Goal: Information Seeking & Learning: Learn about a topic

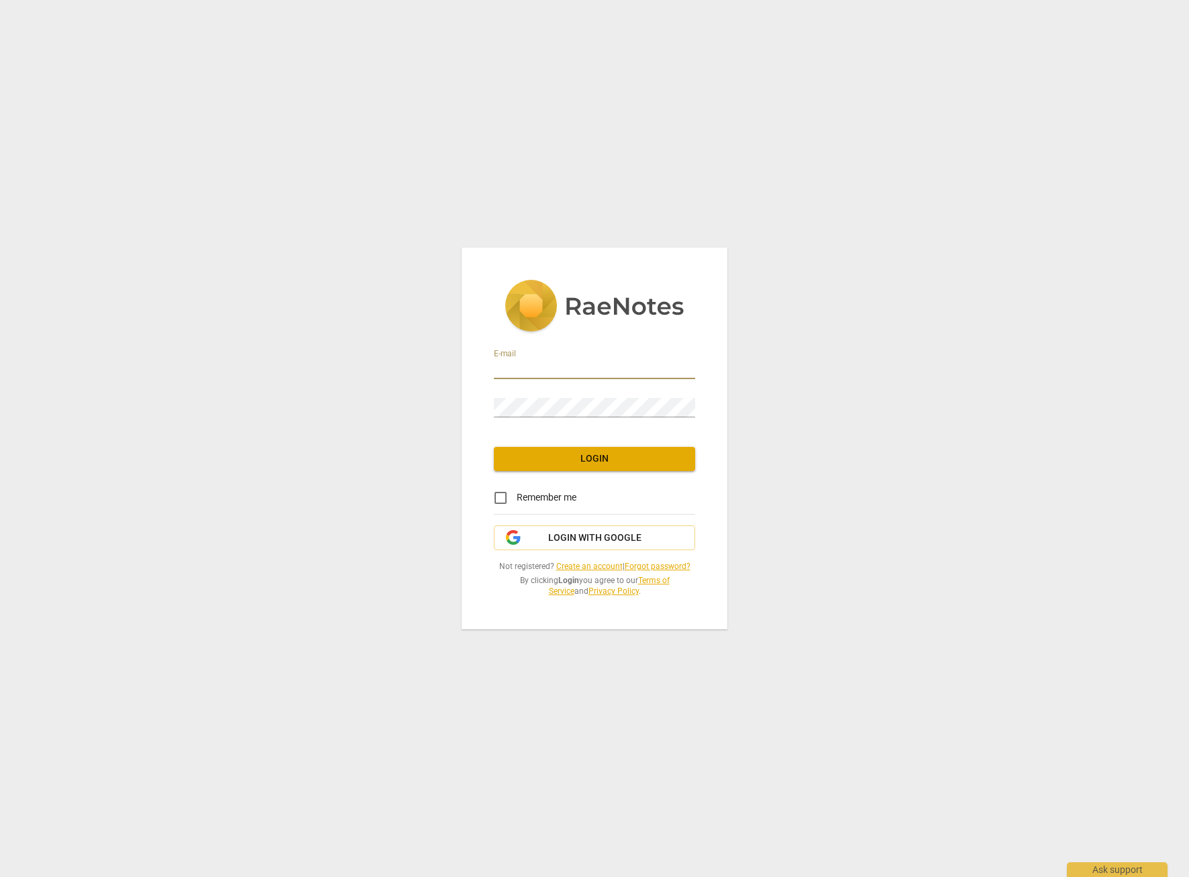
click at [555, 368] on input "email" at bounding box center [594, 369] width 201 height 19
type input "mokoujan@yahoo.com"
drag, startPoint x: 578, startPoint y: 539, endPoint x: 541, endPoint y: 523, distance: 39.9
click at [578, 538] on span "Login with Google" at bounding box center [594, 537] width 93 height 13
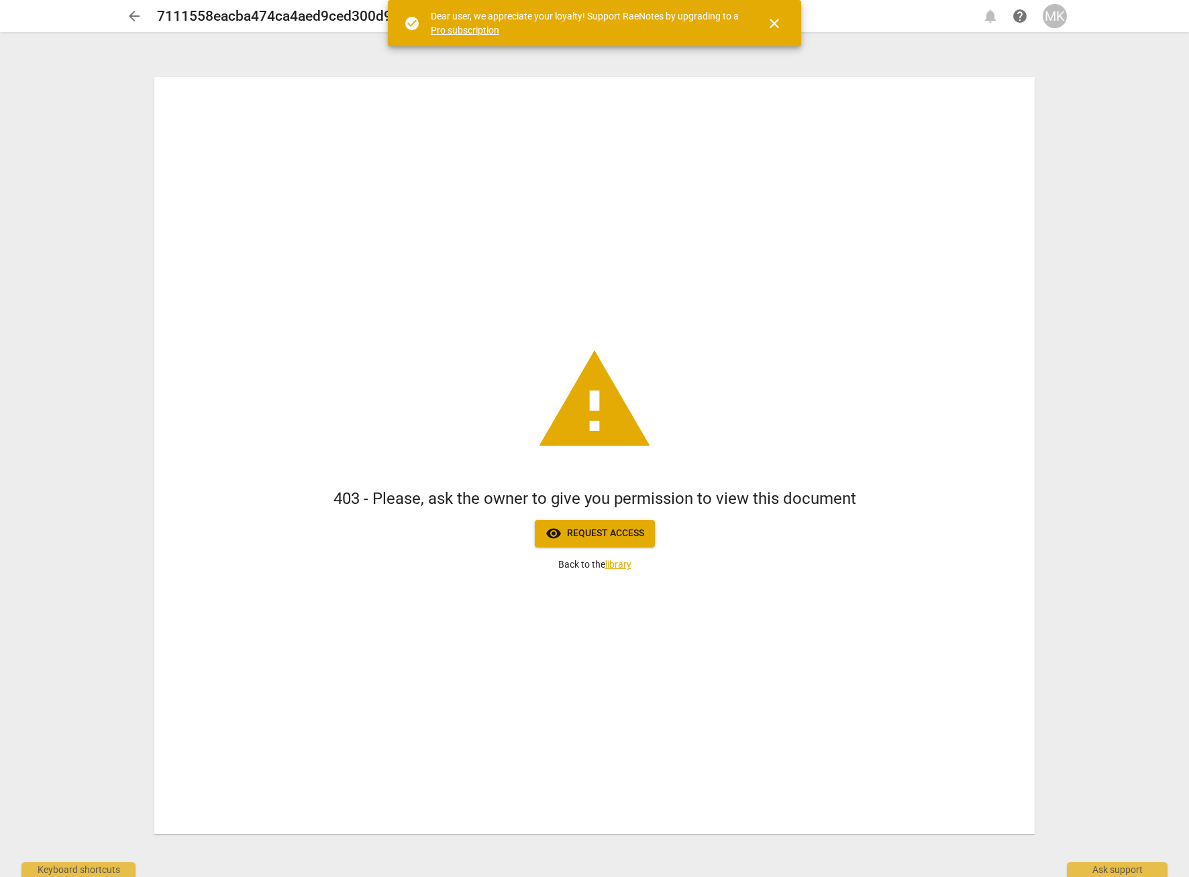
click at [772, 25] on span "close" at bounding box center [774, 23] width 16 height 16
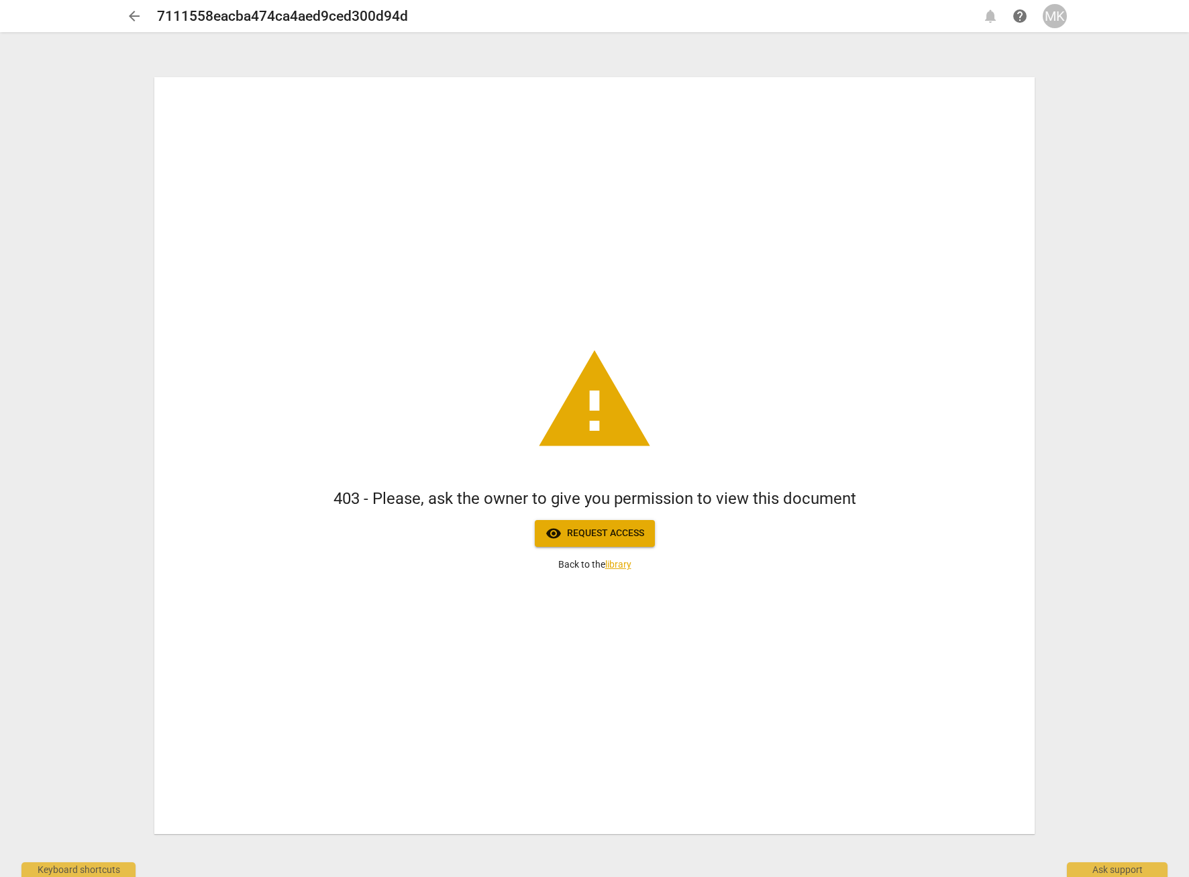
click at [133, 12] on span "arrow_back" at bounding box center [134, 16] width 16 height 16
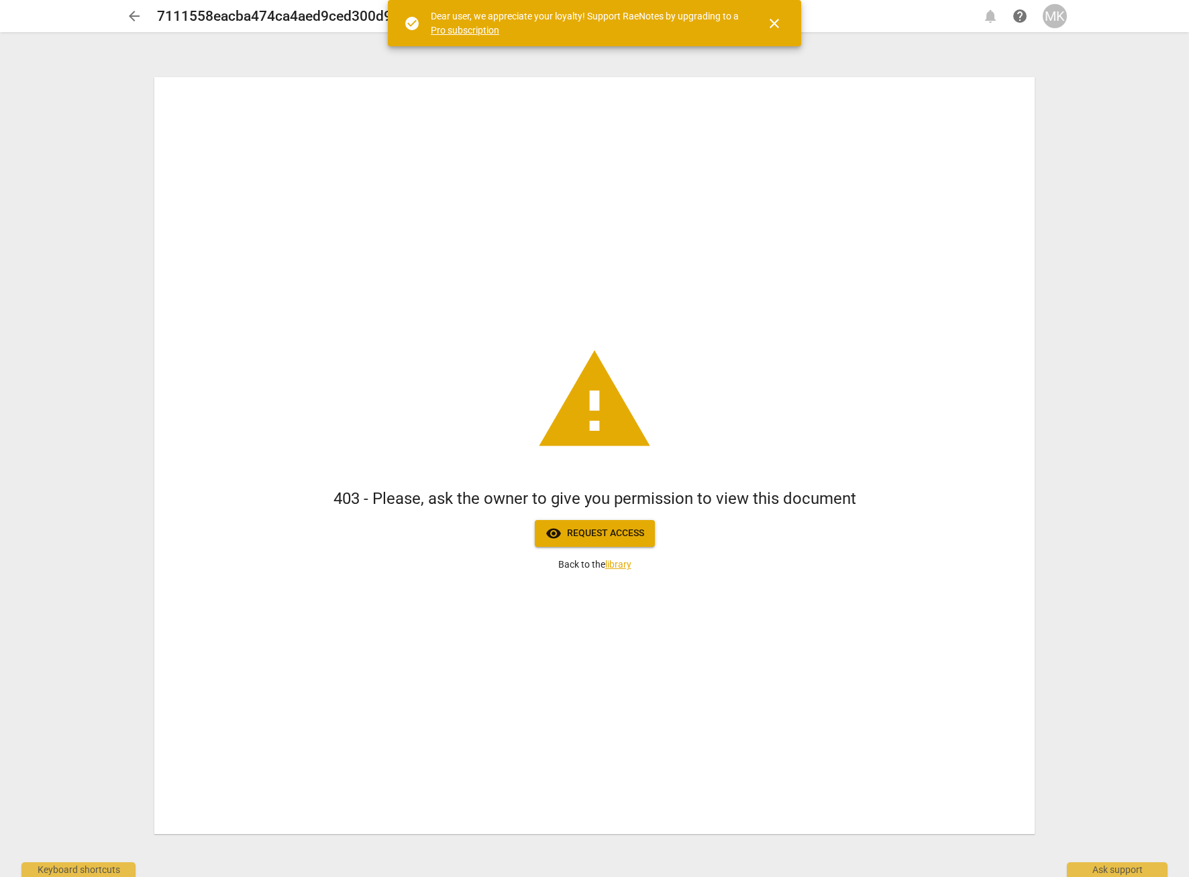
click at [590, 537] on span "visibility Request access" at bounding box center [594, 533] width 99 height 16
click at [778, 26] on span "close" at bounding box center [774, 23] width 16 height 16
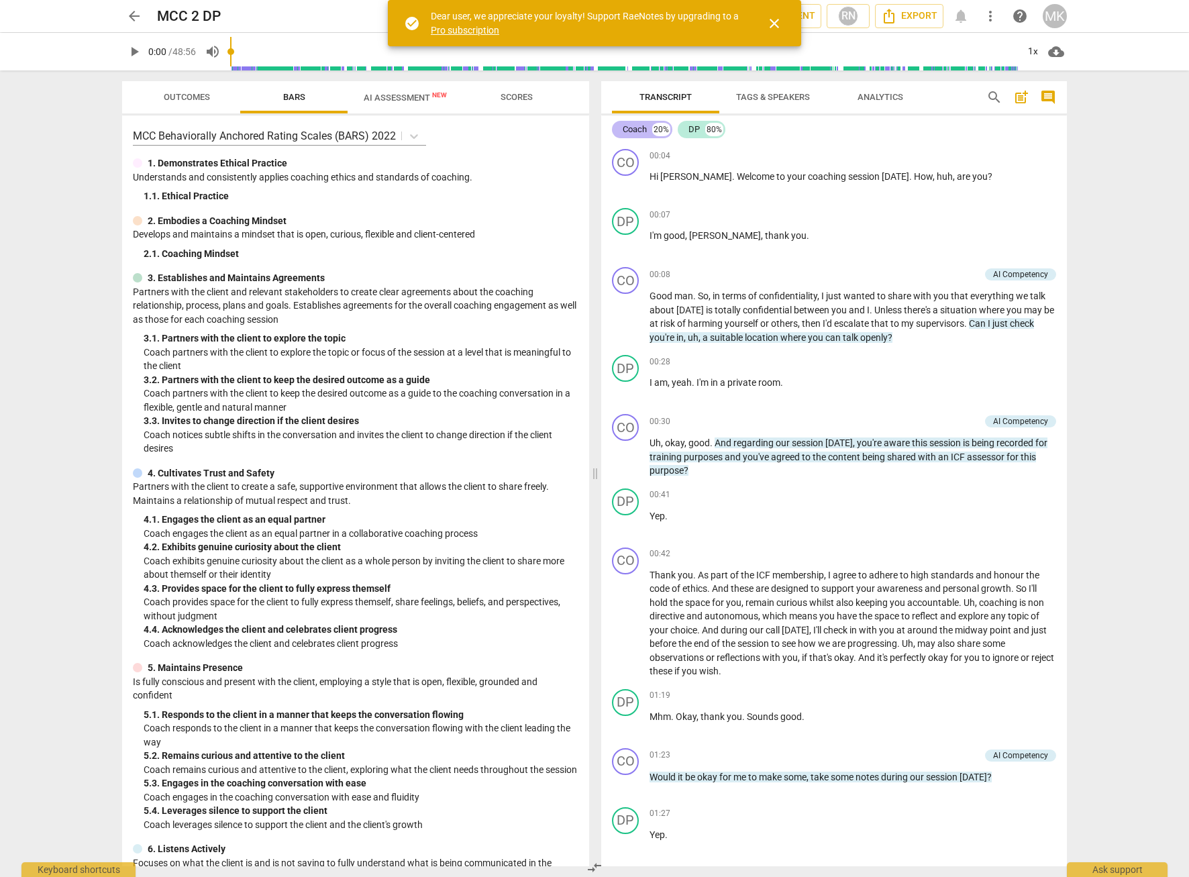
click at [633, 129] on div "Coach" at bounding box center [635, 129] width 24 height 13
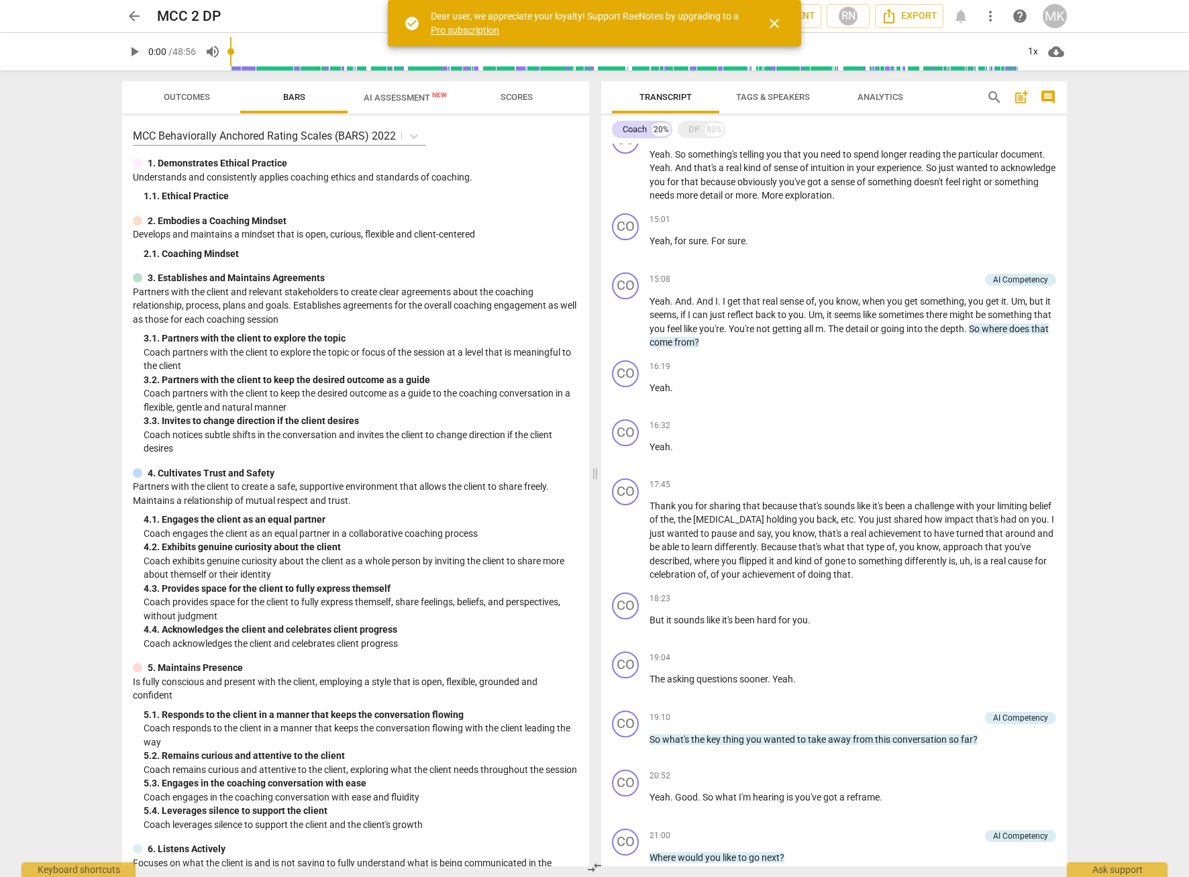
scroll to position [1476, 0]
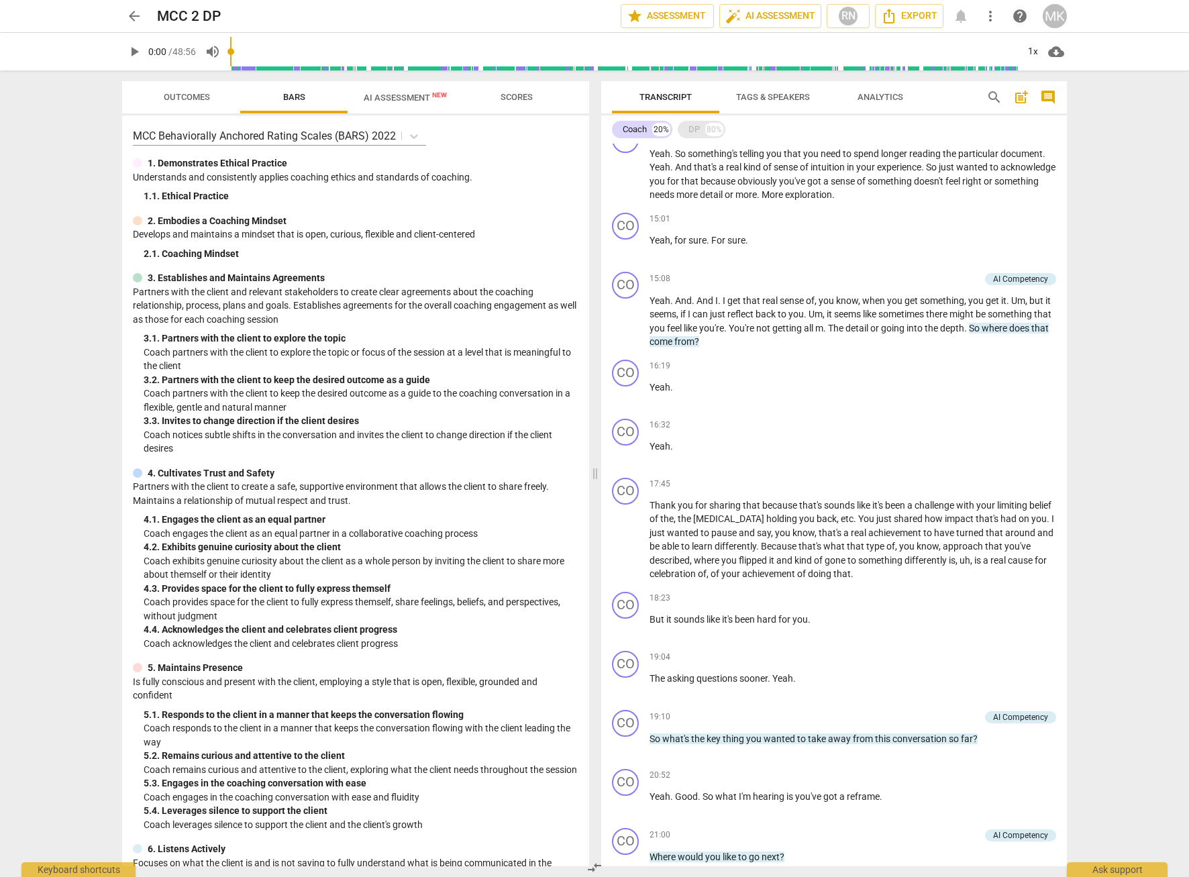
click at [696, 131] on div "DP" at bounding box center [693, 129] width 11 height 13
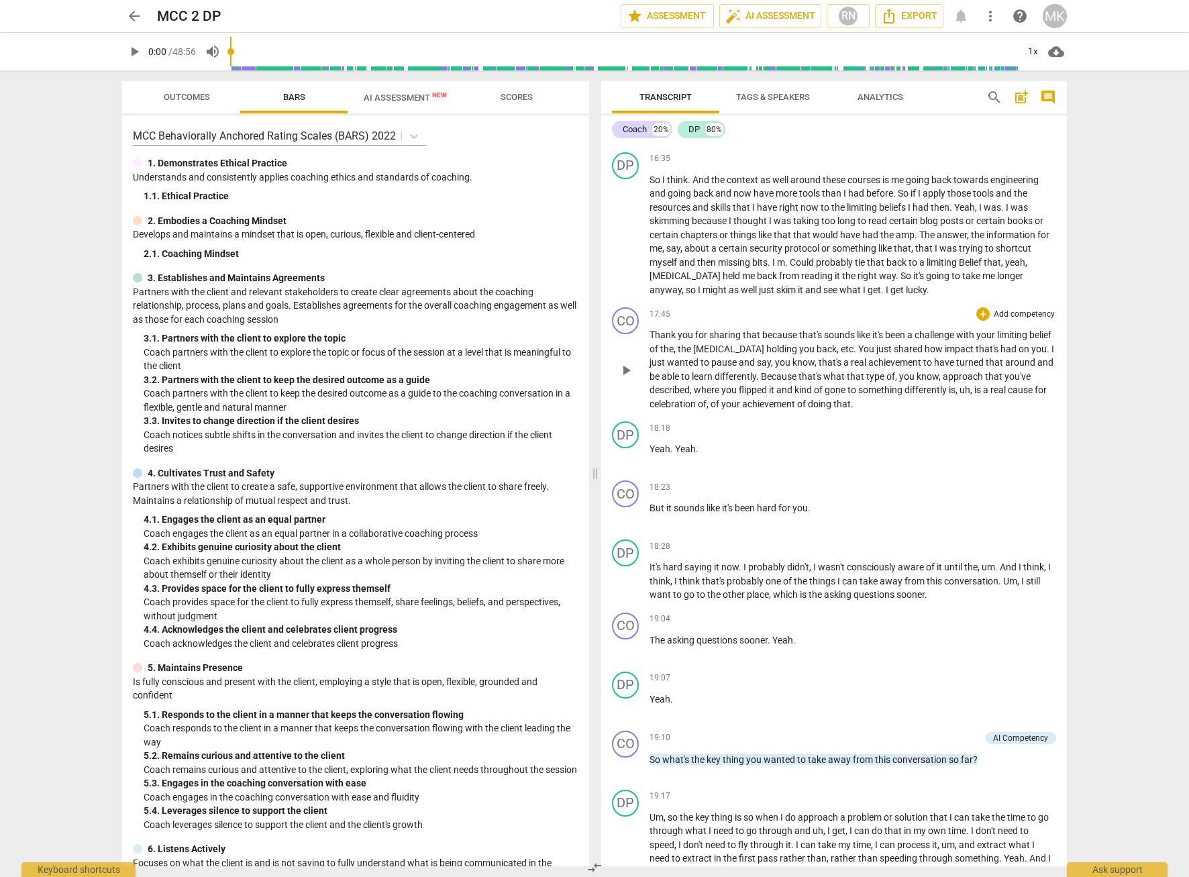
scroll to position [4108, 0]
click at [641, 127] on div "Coach" at bounding box center [635, 129] width 24 height 13
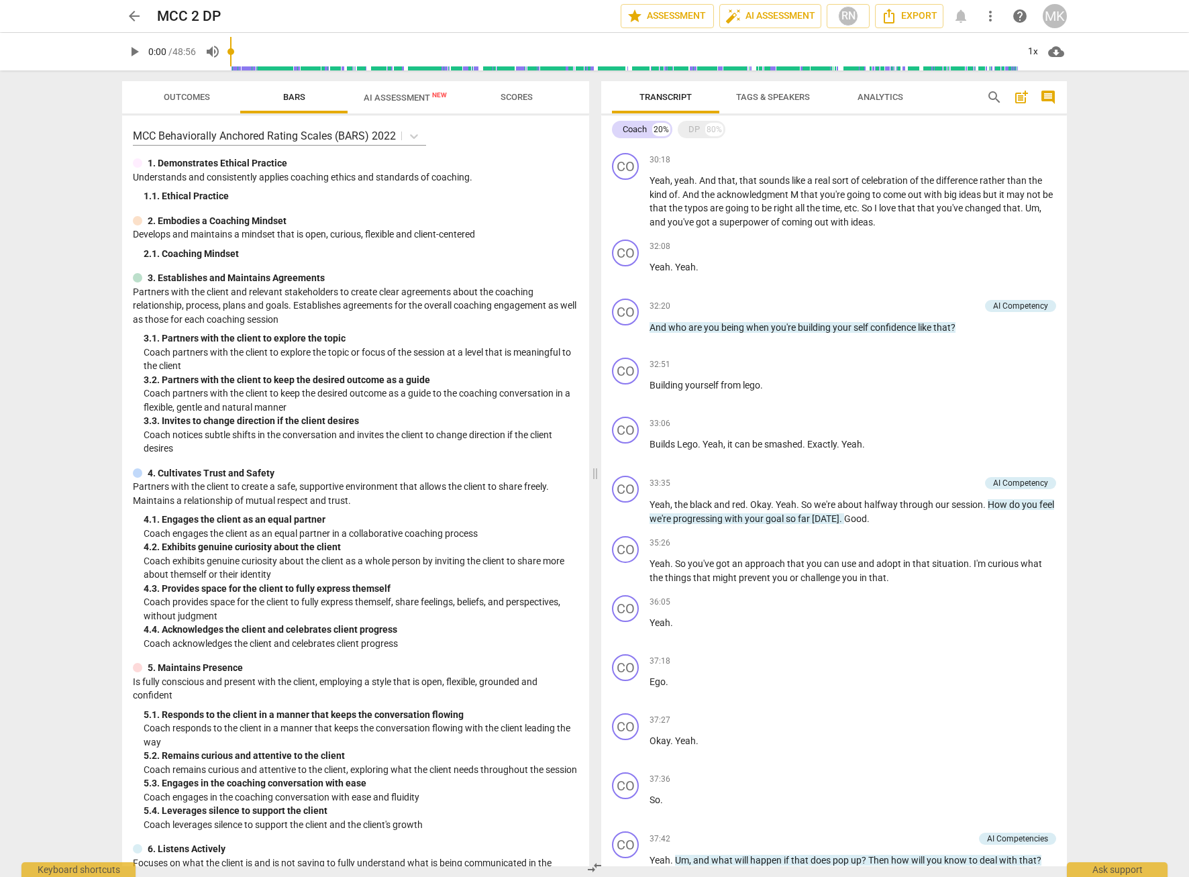
scroll to position [2959, 0]
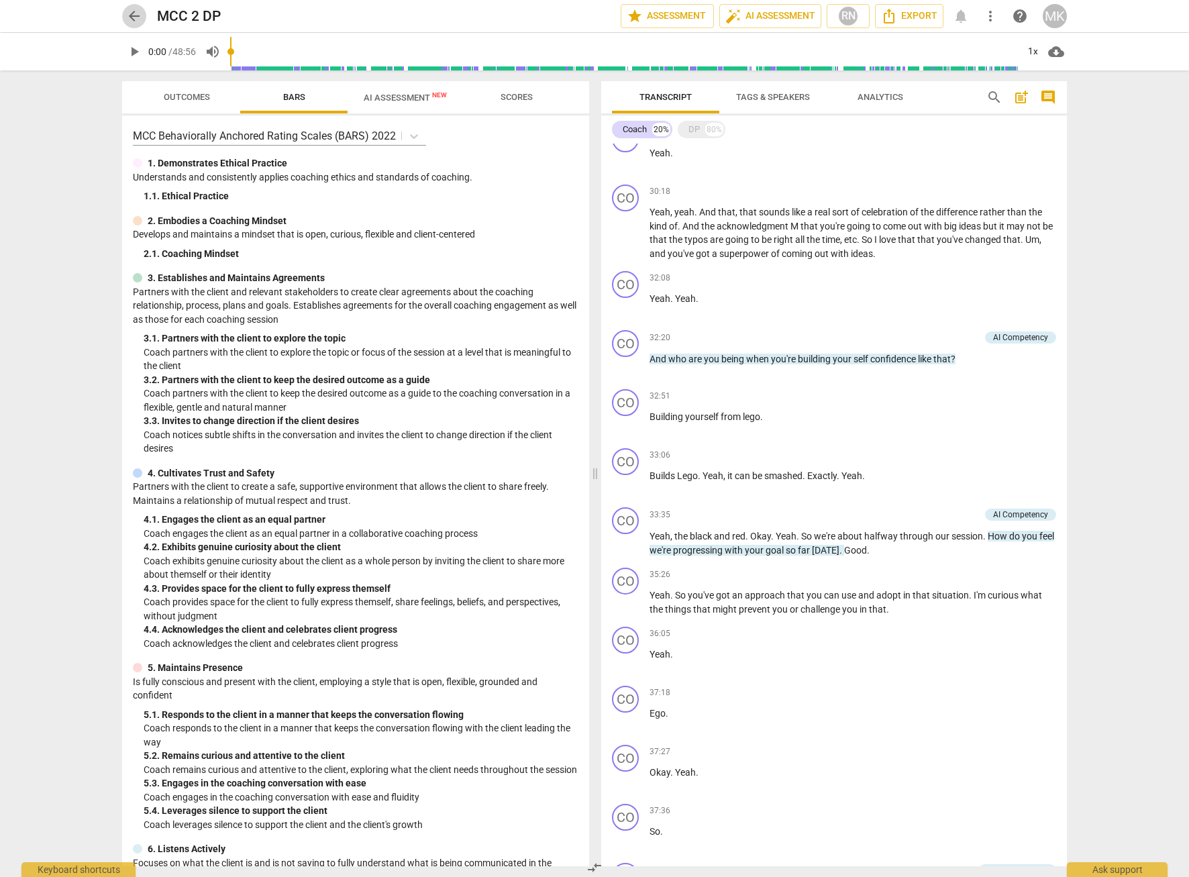
click at [136, 21] on span "arrow_back" at bounding box center [134, 16] width 16 height 16
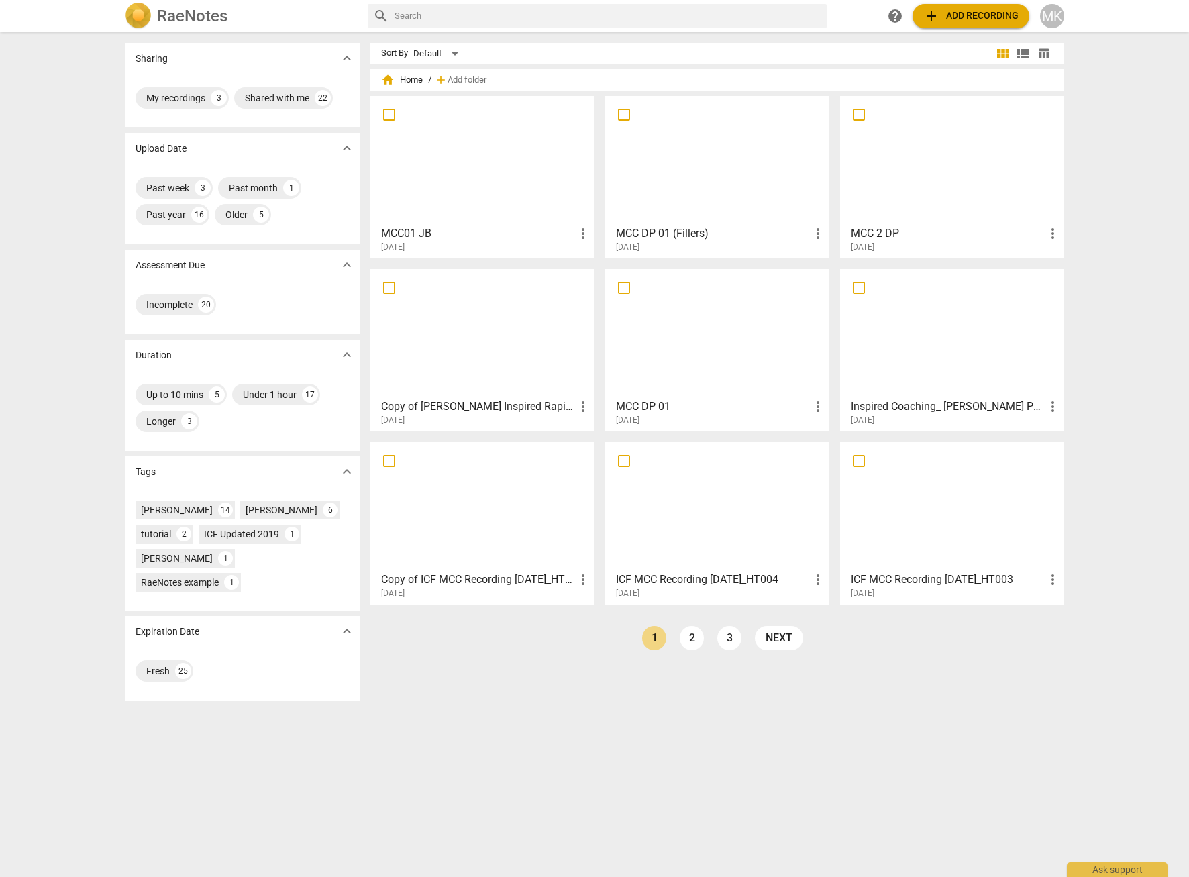
click at [732, 174] on div at bounding box center [717, 160] width 215 height 119
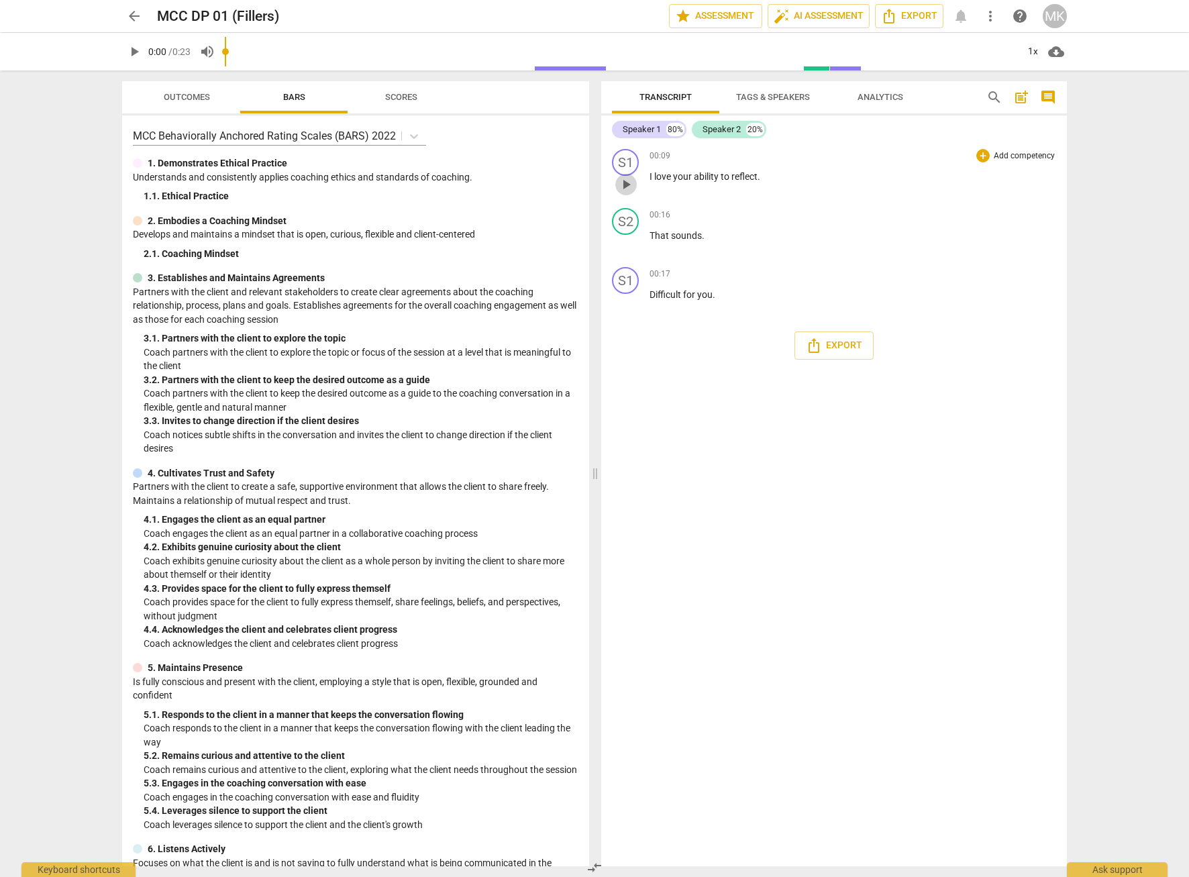
click at [627, 189] on span "play_arrow" at bounding box center [626, 184] width 16 height 16
click at [629, 184] on span "pause" at bounding box center [626, 184] width 16 height 16
click at [628, 184] on span "play_arrow" at bounding box center [626, 184] width 16 height 16
type input "23"
click at [127, 17] on span "arrow_back" at bounding box center [134, 16] width 16 height 16
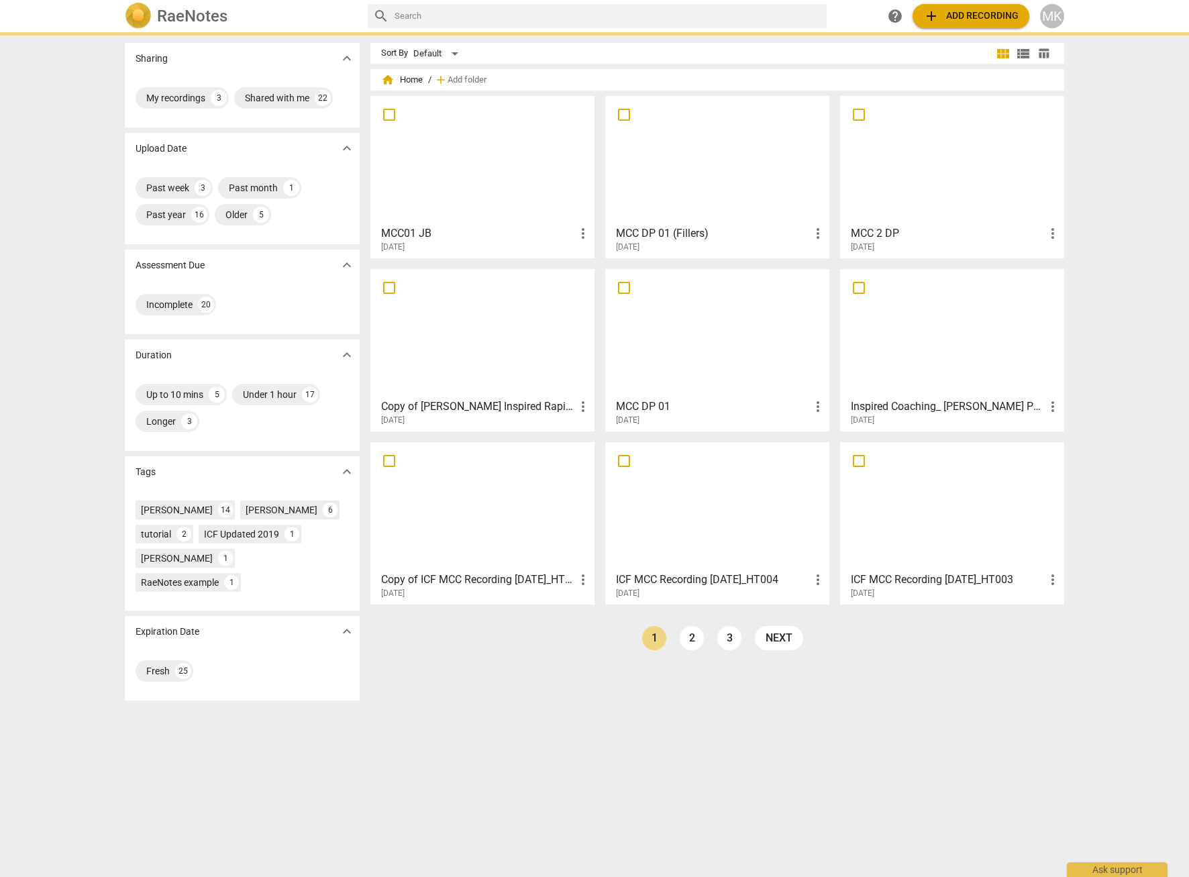
click at [460, 184] on div at bounding box center [482, 160] width 215 height 119
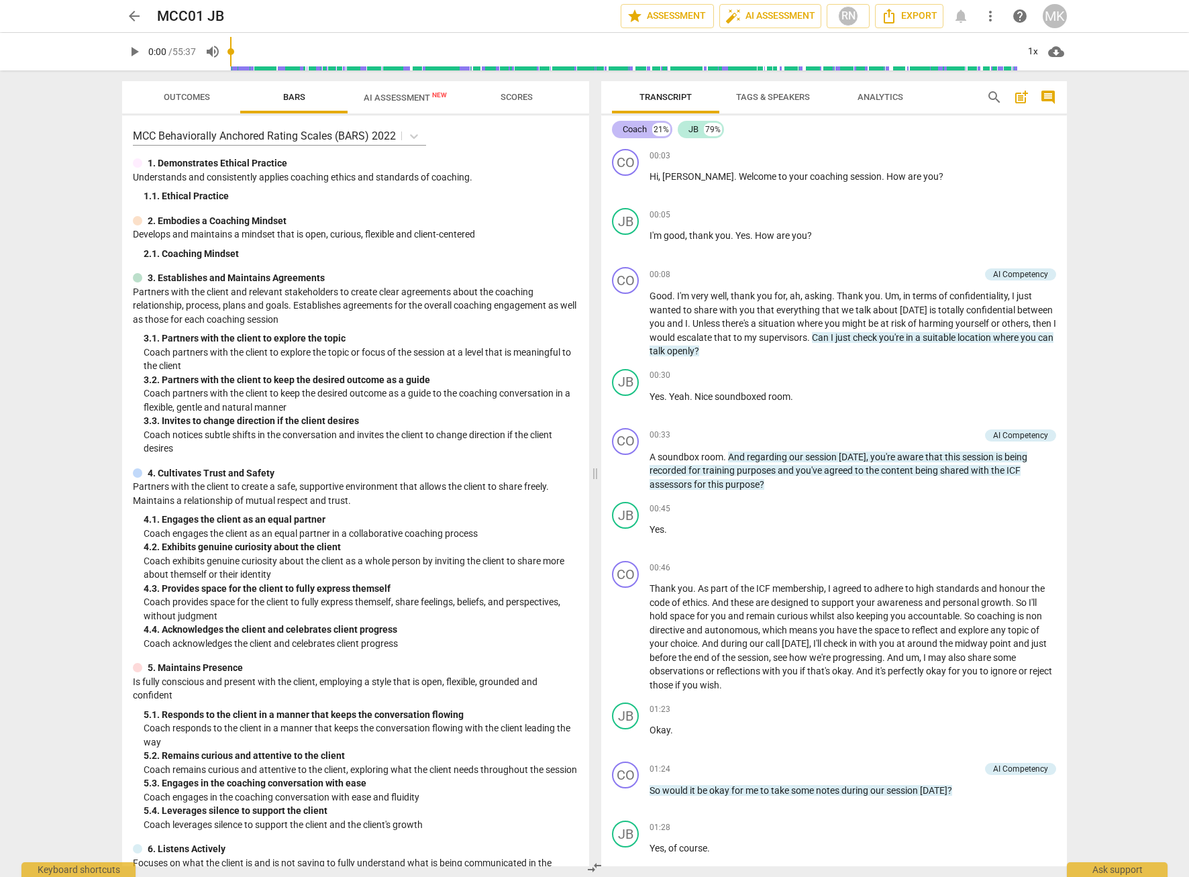
click at [655, 131] on div "21%" at bounding box center [661, 129] width 18 height 13
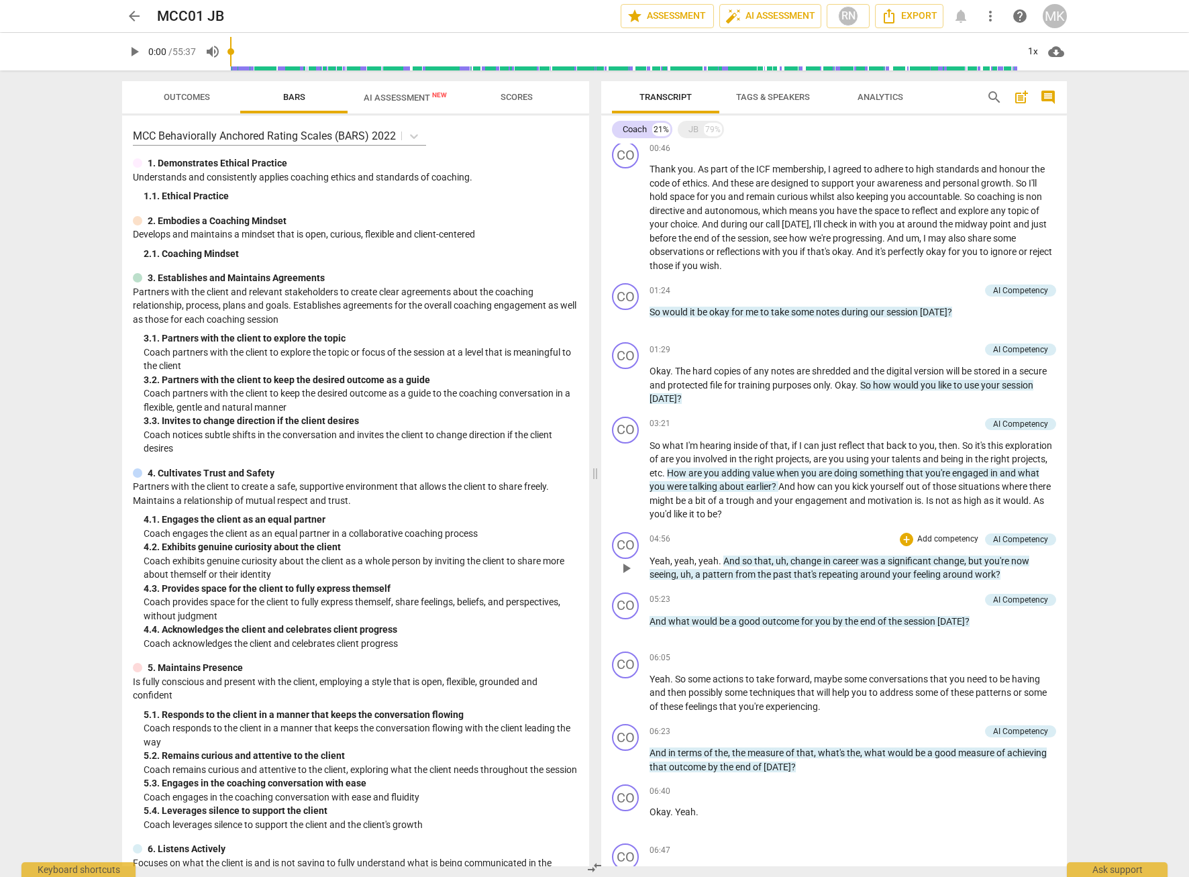
scroll to position [268, 0]
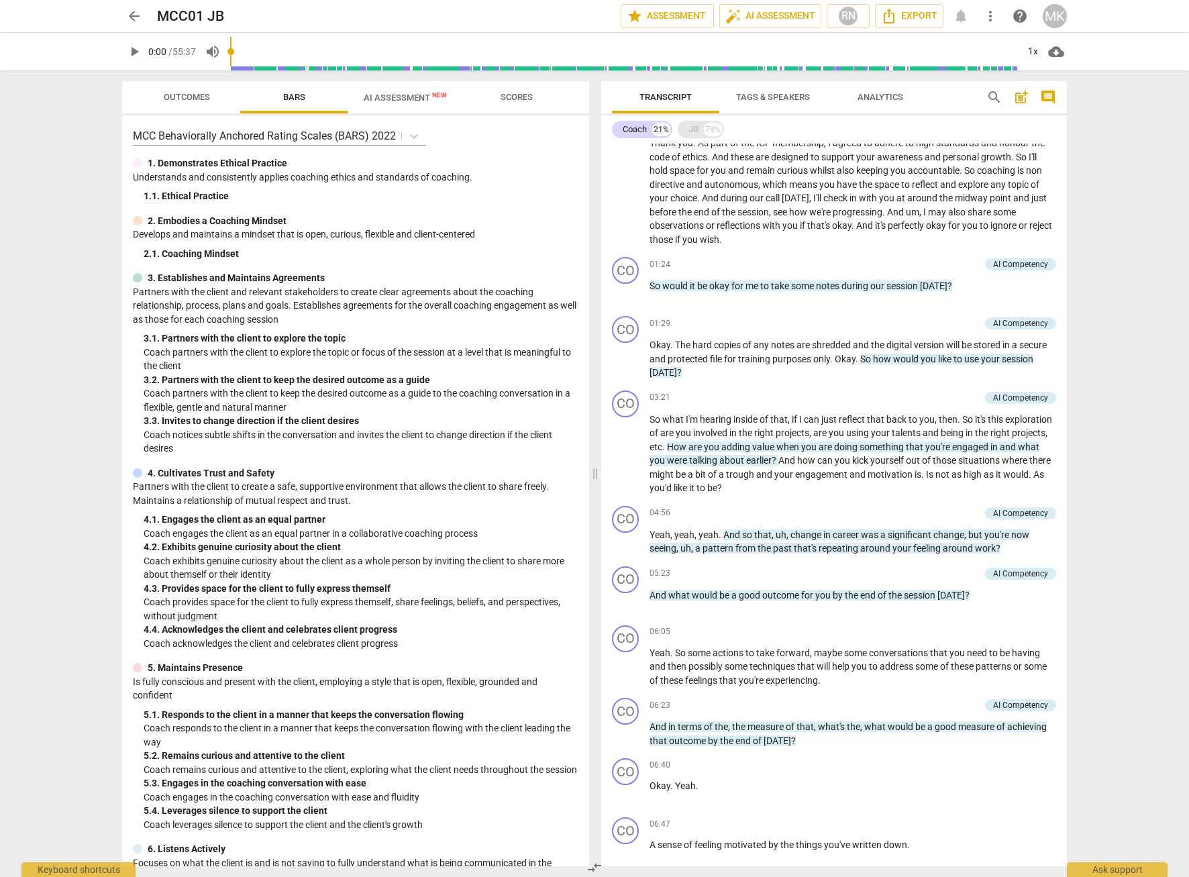
click at [694, 131] on div "JB" at bounding box center [693, 129] width 10 height 13
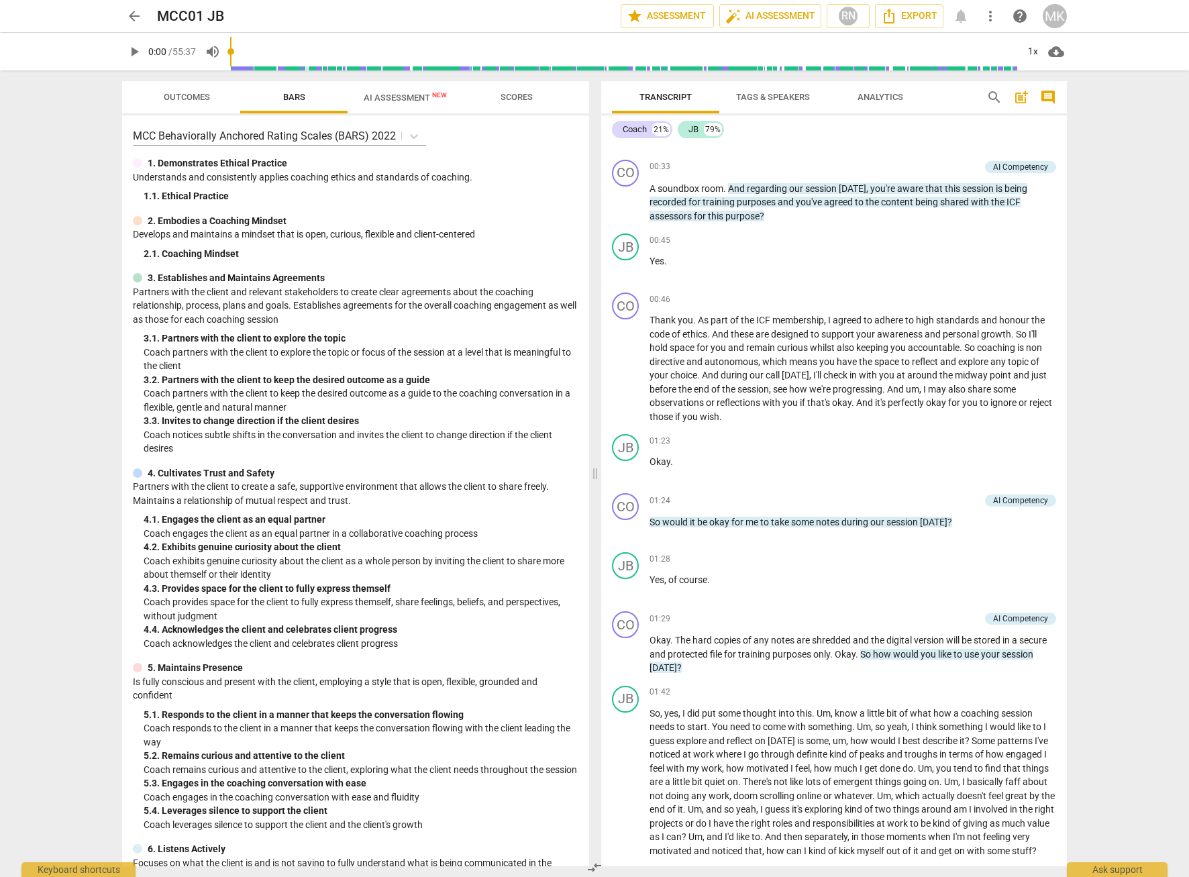
scroll to position [445, 0]
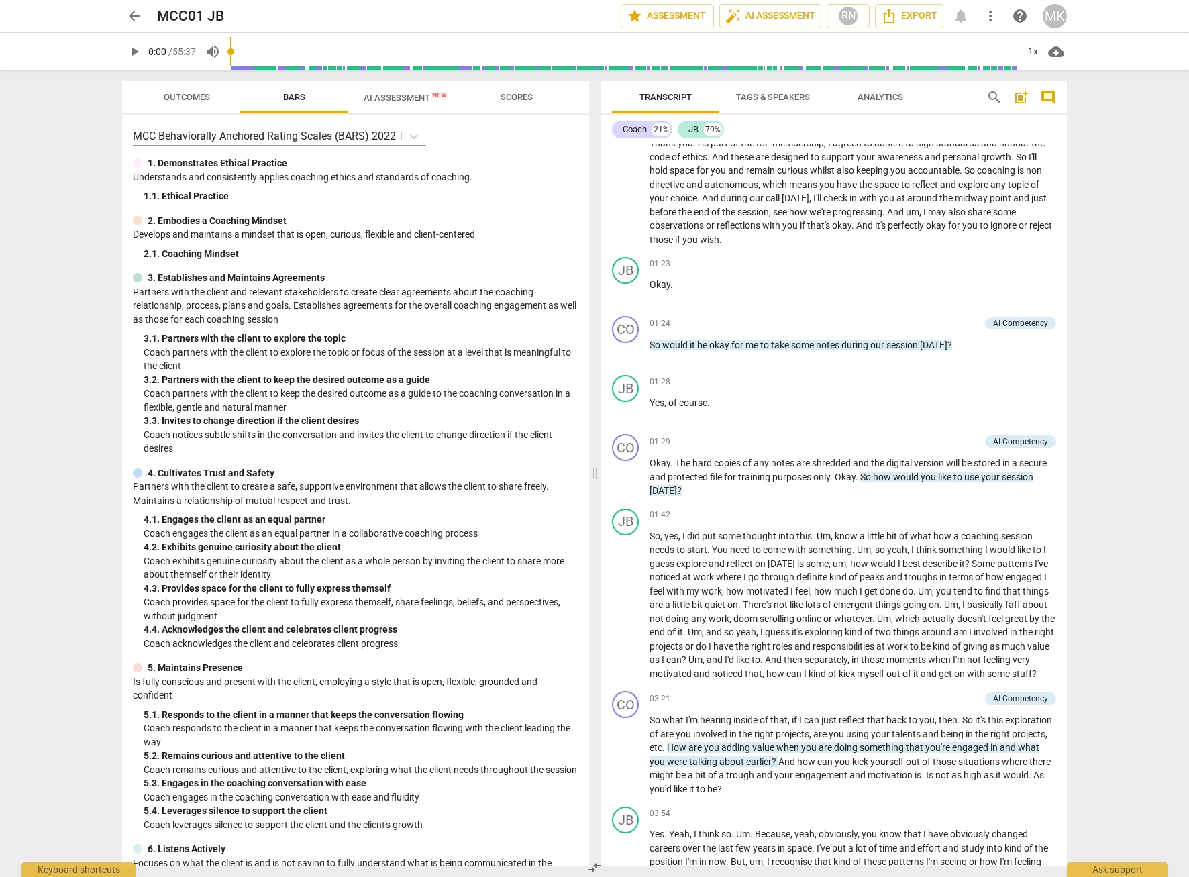
click at [986, 103] on span "search" at bounding box center [994, 97] width 16 height 16
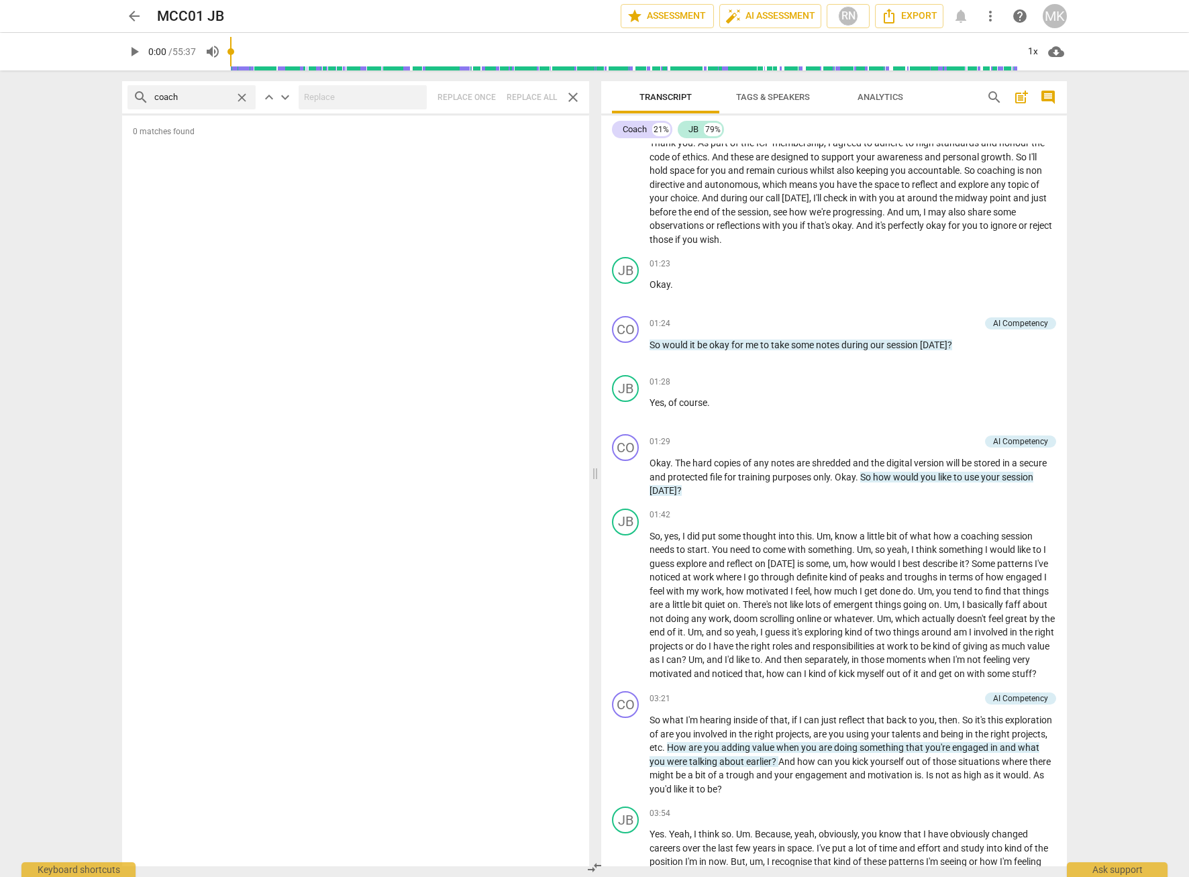
type input "coach"
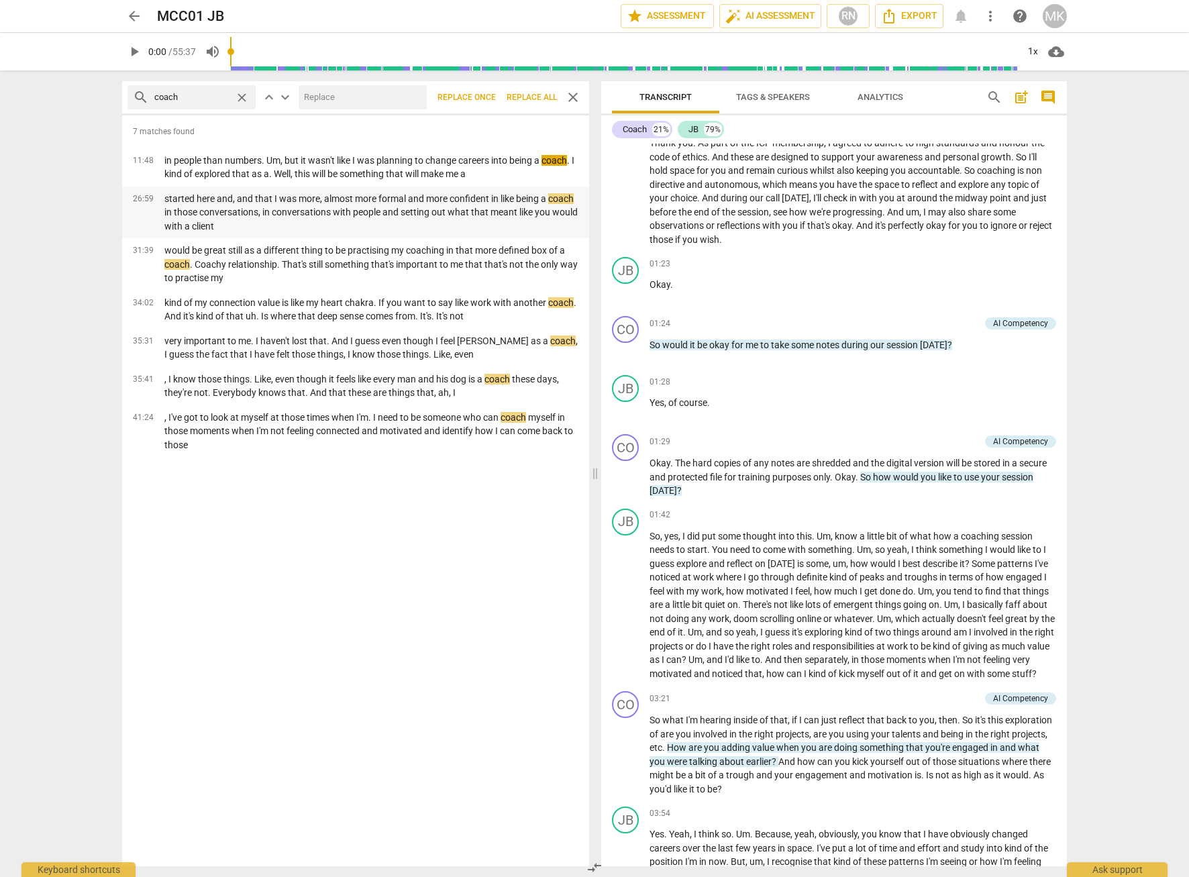
click at [415, 205] on p "started here and, and that I was more, almost more formal and more confident in…" at bounding box center [371, 213] width 414 height 42
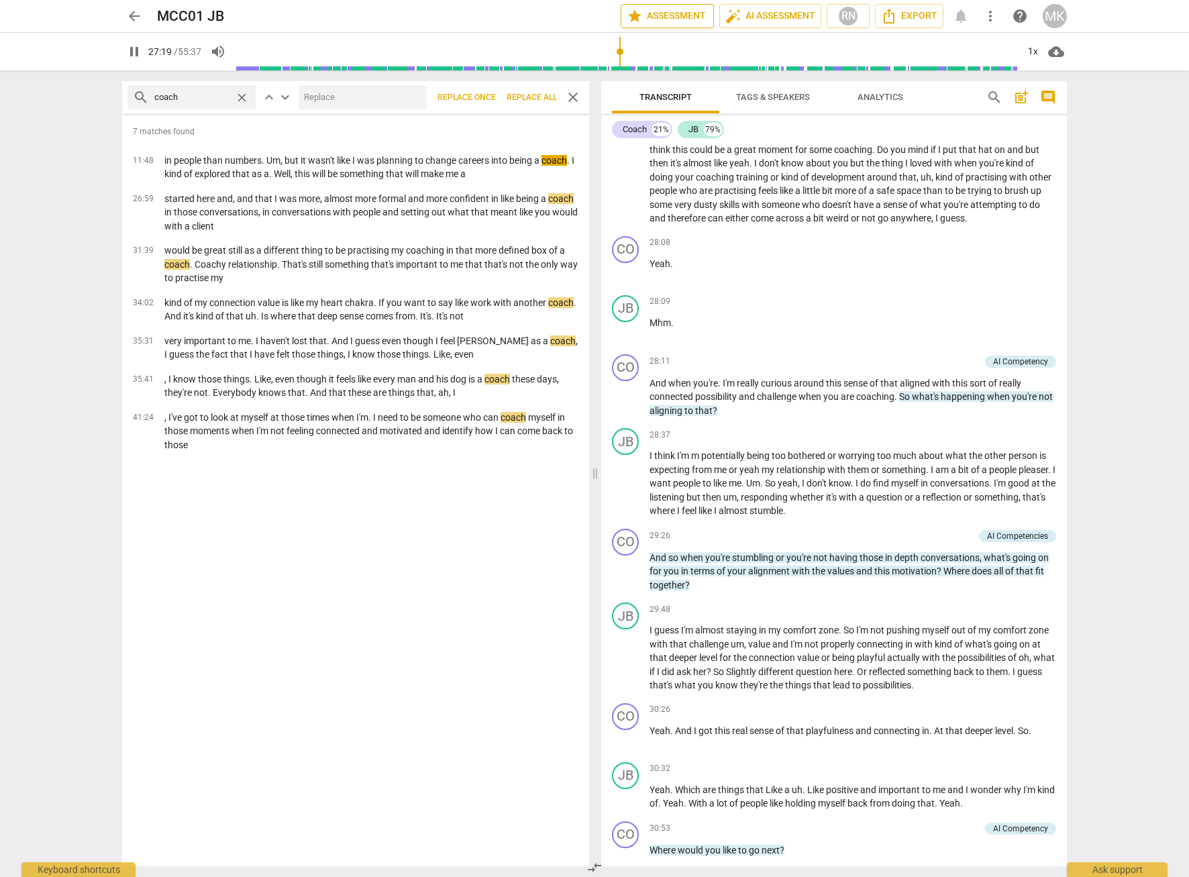
type input "1640"
